Goal: Find specific page/section: Find specific page/section

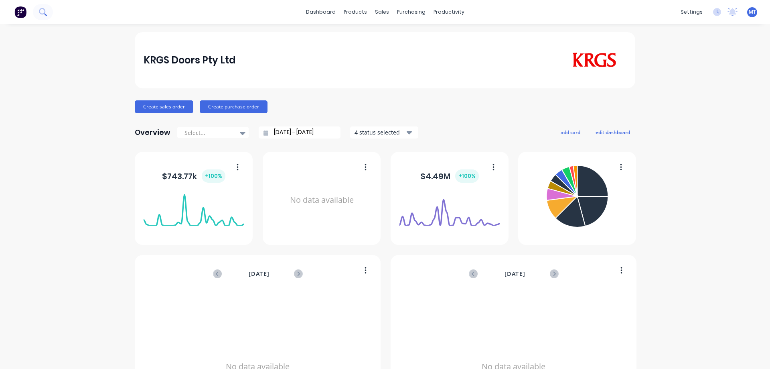
click at [34, 12] on button at bounding box center [43, 12] width 20 height 16
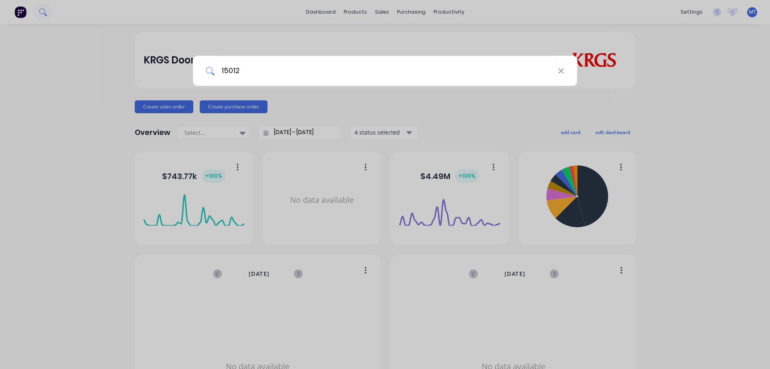
type input "15012"
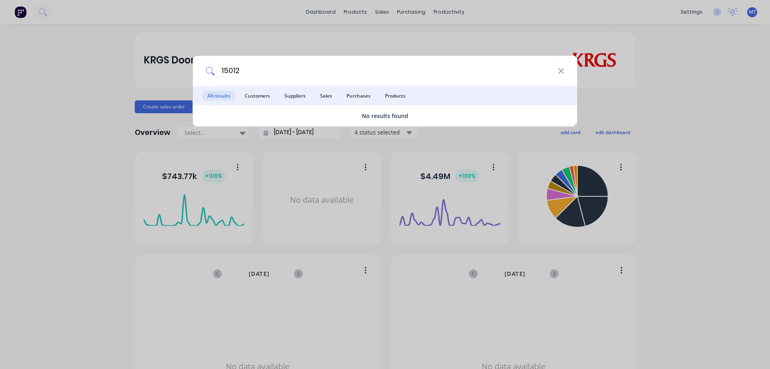
click at [566, 72] on div "15012" at bounding box center [385, 71] width 384 height 30
click at [563, 73] on icon at bounding box center [560, 70] width 5 height 5
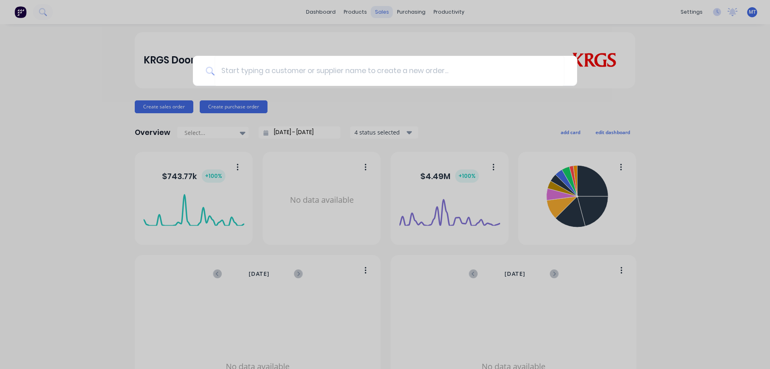
drag, startPoint x: 383, startPoint y: 9, endPoint x: 382, endPoint y: 14, distance: 4.8
click at [382, 10] on div at bounding box center [385, 184] width 770 height 369
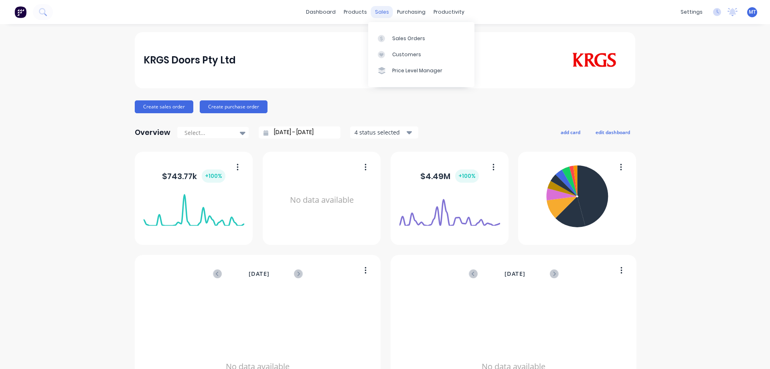
click at [382, 14] on div "sales" at bounding box center [382, 12] width 22 height 12
click at [391, 43] on link "Sales Orders" at bounding box center [421, 38] width 106 height 16
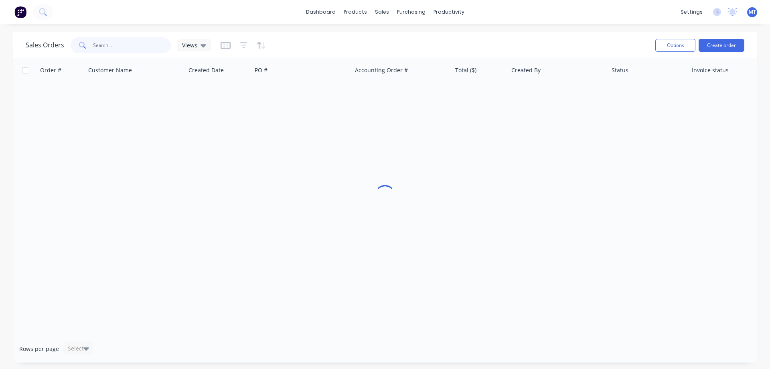
click at [137, 41] on input "text" at bounding box center [132, 45] width 78 height 16
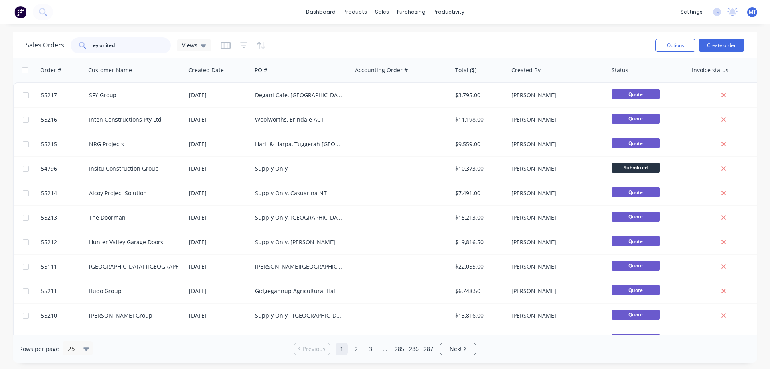
type input "ey united"
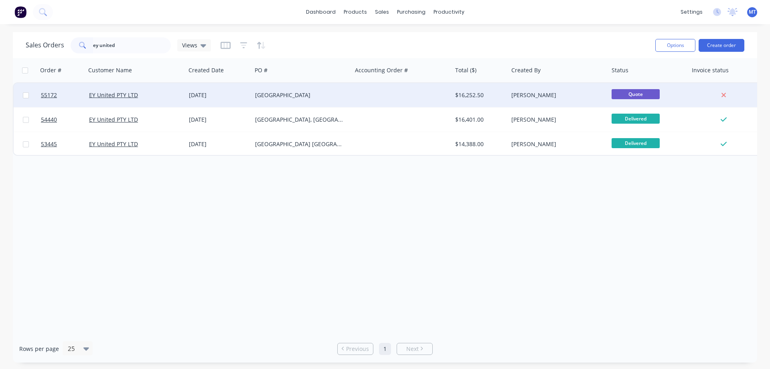
click at [307, 94] on div "[GEOGRAPHIC_DATA]" at bounding box center [299, 95] width 89 height 8
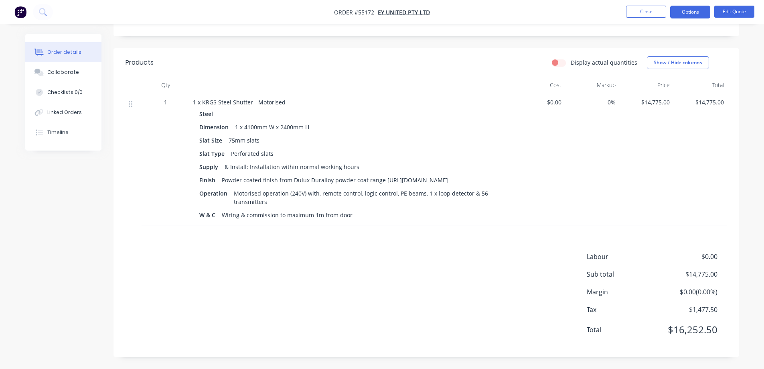
scroll to position [248, 0]
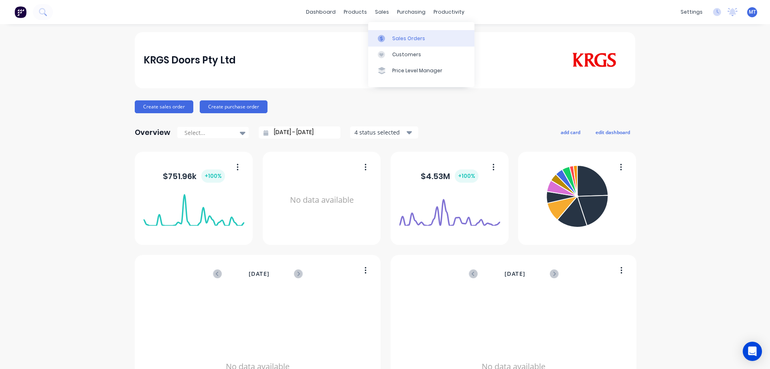
click at [389, 41] on div at bounding box center [384, 38] width 12 height 7
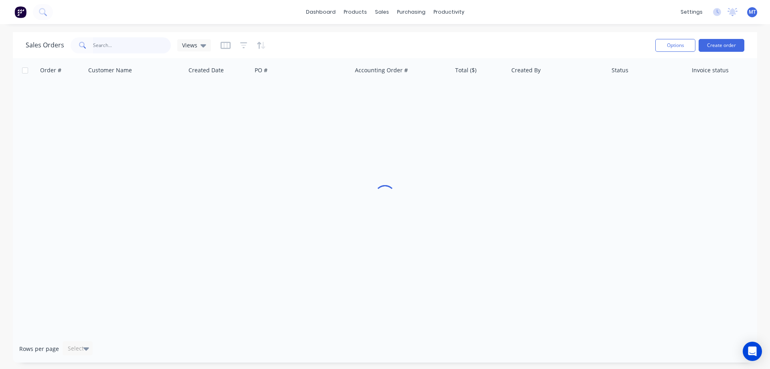
click at [130, 44] on input "text" at bounding box center [132, 45] width 78 height 16
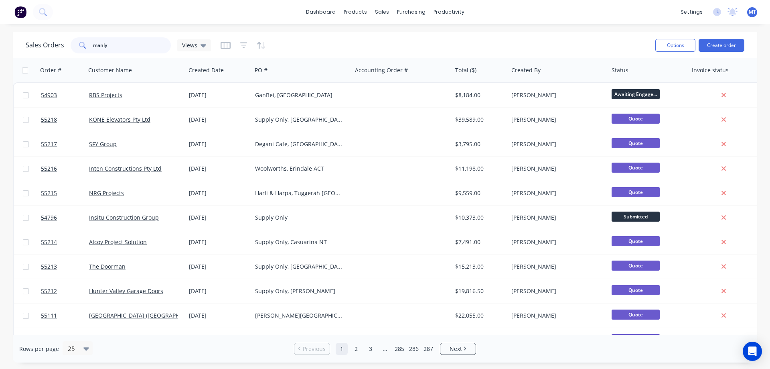
type input "manly"
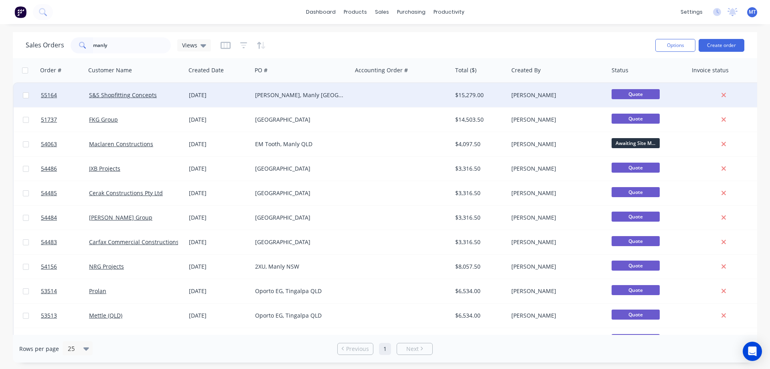
click at [336, 92] on div "Rays Bakery, Manly West QLD" at bounding box center [299, 95] width 89 height 8
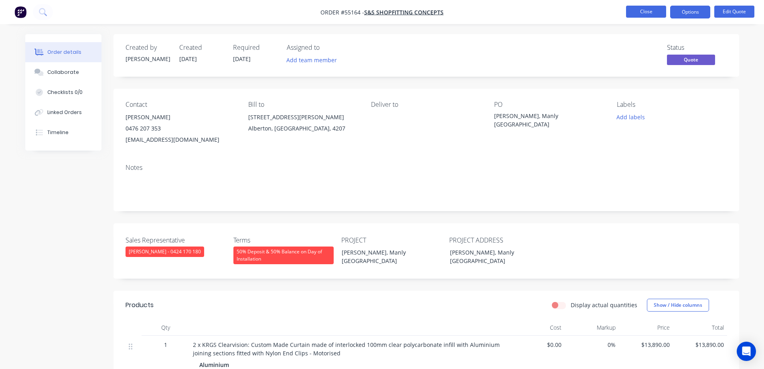
click at [645, 15] on button "Close" at bounding box center [646, 12] width 40 height 12
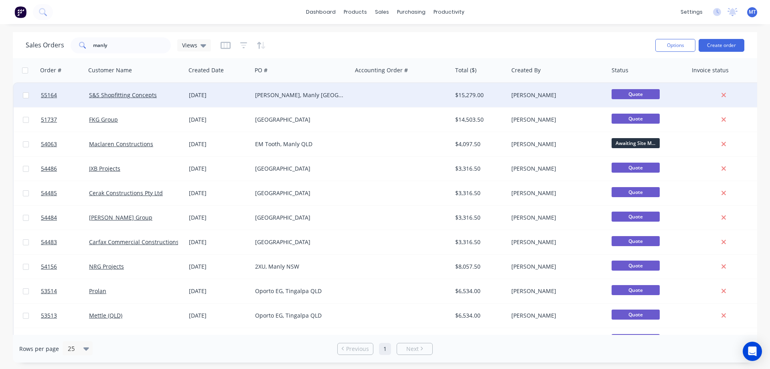
click at [391, 93] on div at bounding box center [402, 95] width 100 height 24
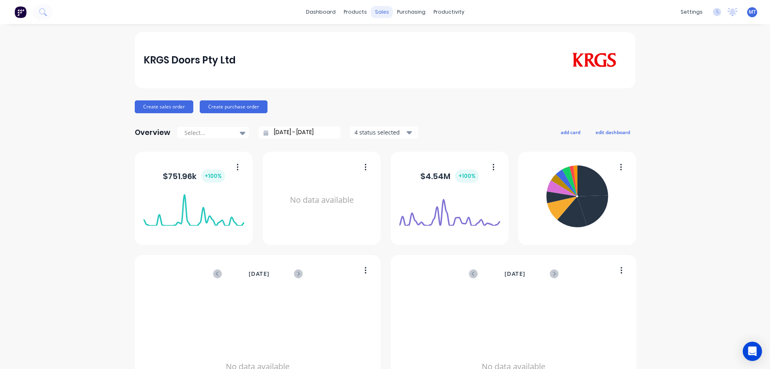
click at [371, 9] on div "sales" at bounding box center [382, 12] width 22 height 12
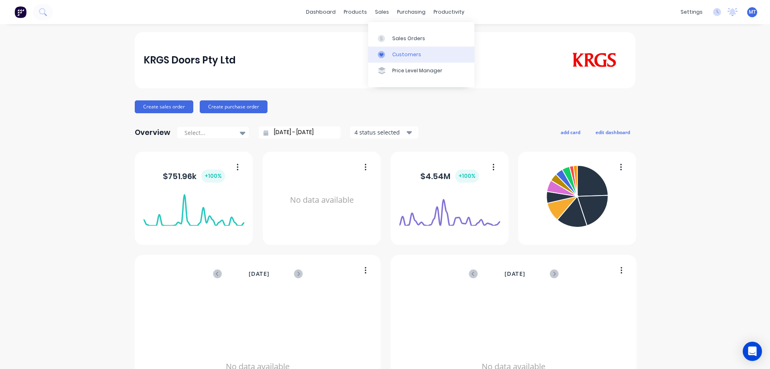
click at [389, 54] on div at bounding box center [384, 54] width 12 height 7
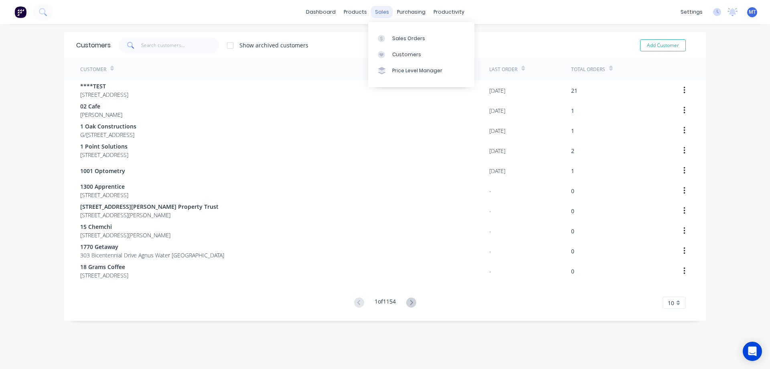
click at [383, 16] on div "sales" at bounding box center [382, 12] width 22 height 12
click at [385, 40] on div at bounding box center [384, 38] width 12 height 7
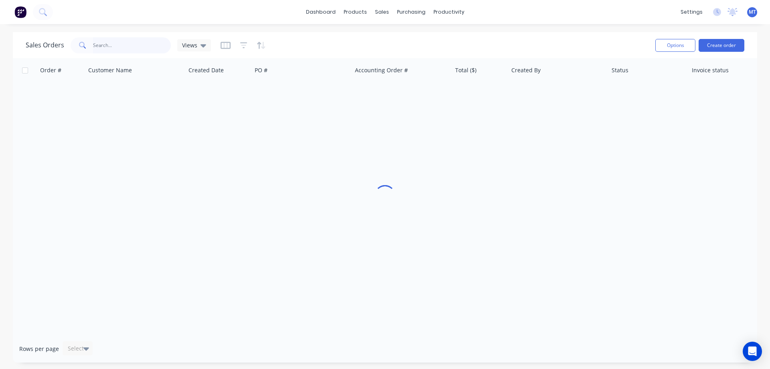
click at [139, 47] on input "text" at bounding box center [132, 45] width 78 height 16
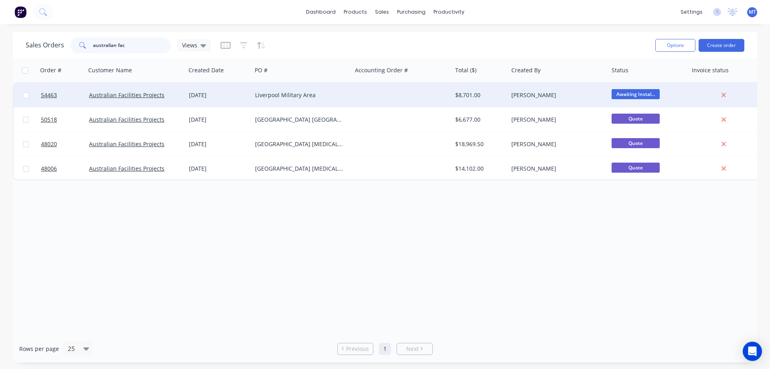
type input "australian fac"
click at [162, 94] on div "Australian Facilities Projects" at bounding box center [133, 95] width 89 height 8
